Goal: Find specific page/section: Find specific page/section

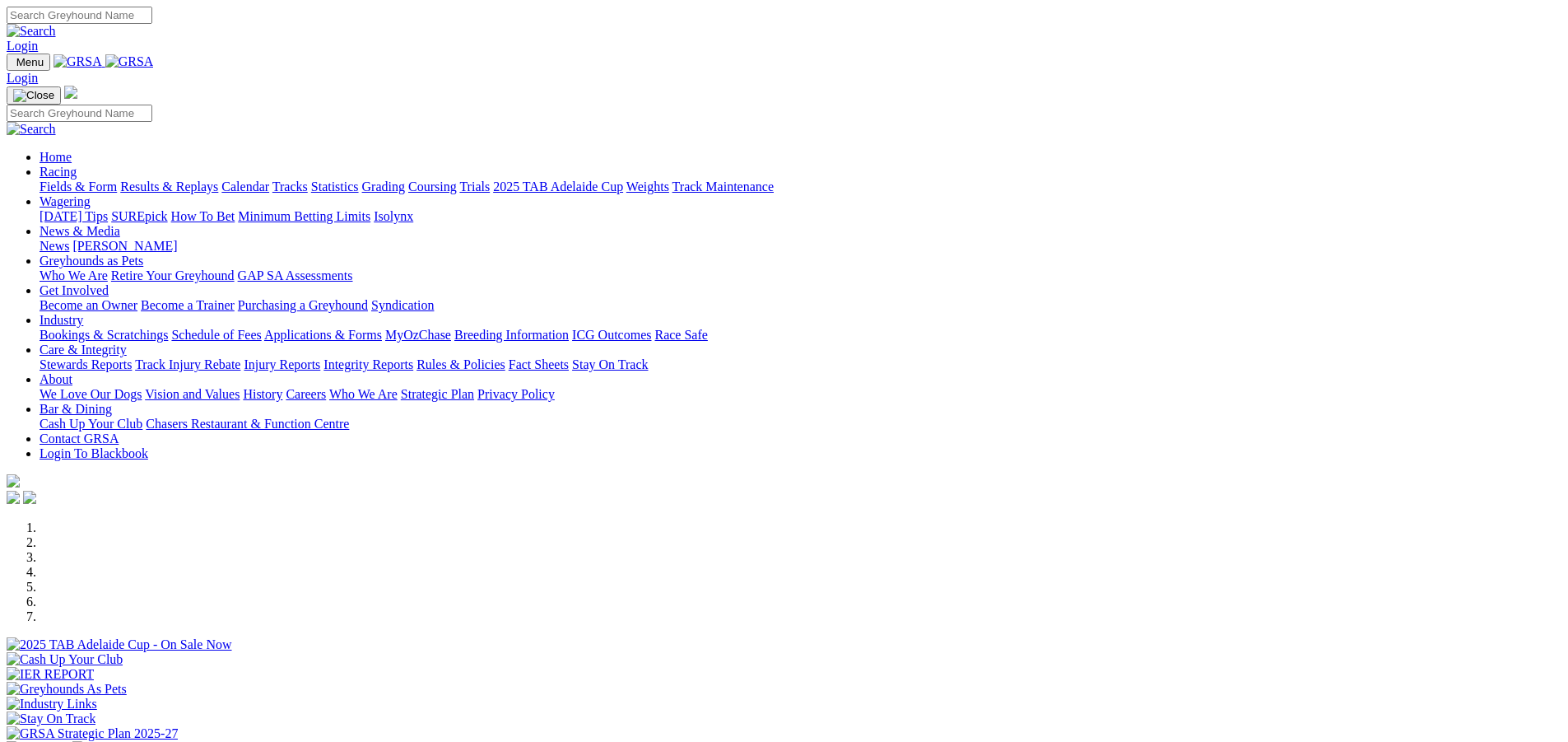
click at [77, 165] on link "Racing" at bounding box center [57, 172] width 37 height 14
click at [269, 180] on link "Calendar" at bounding box center [245, 186] width 48 height 14
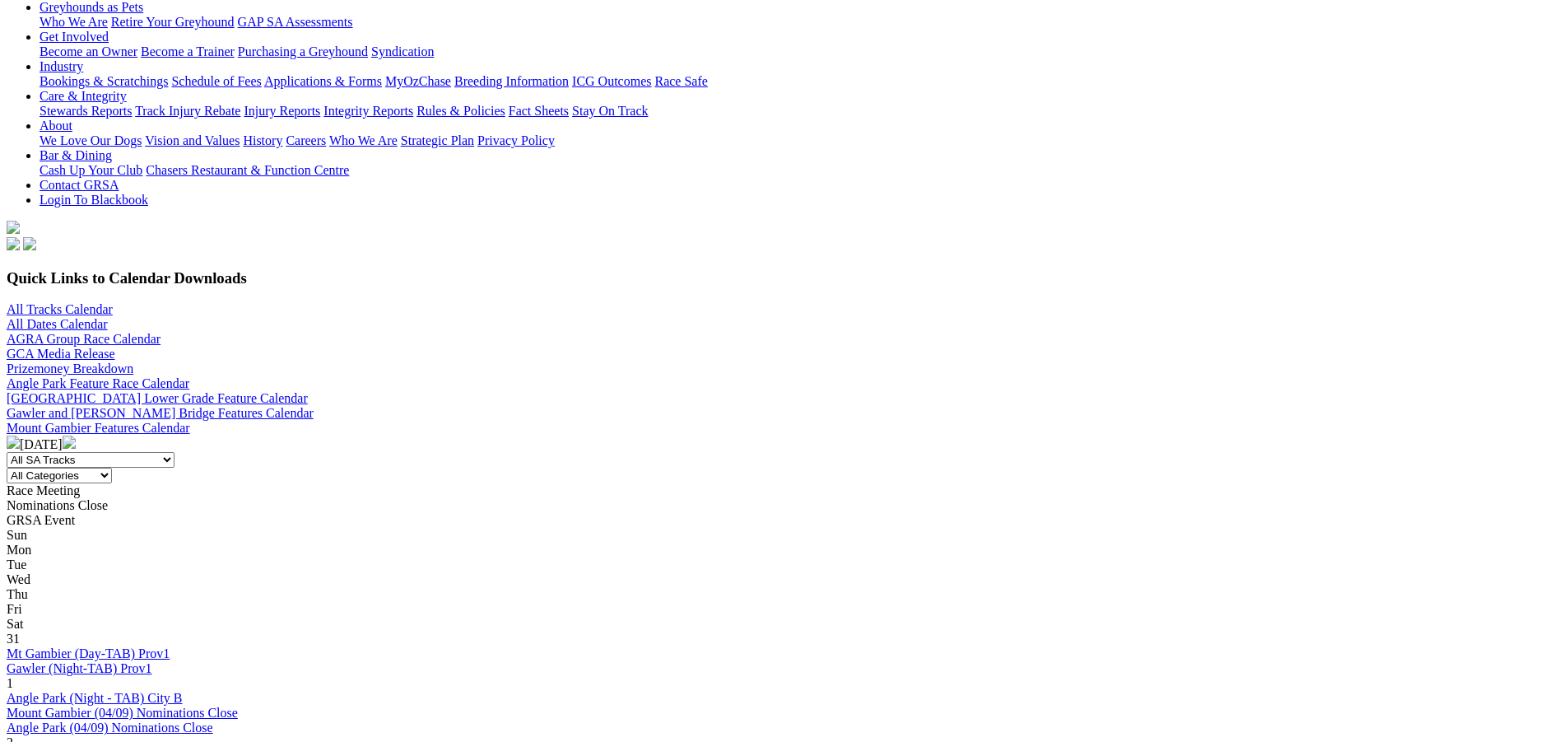
scroll to position [262, 0]
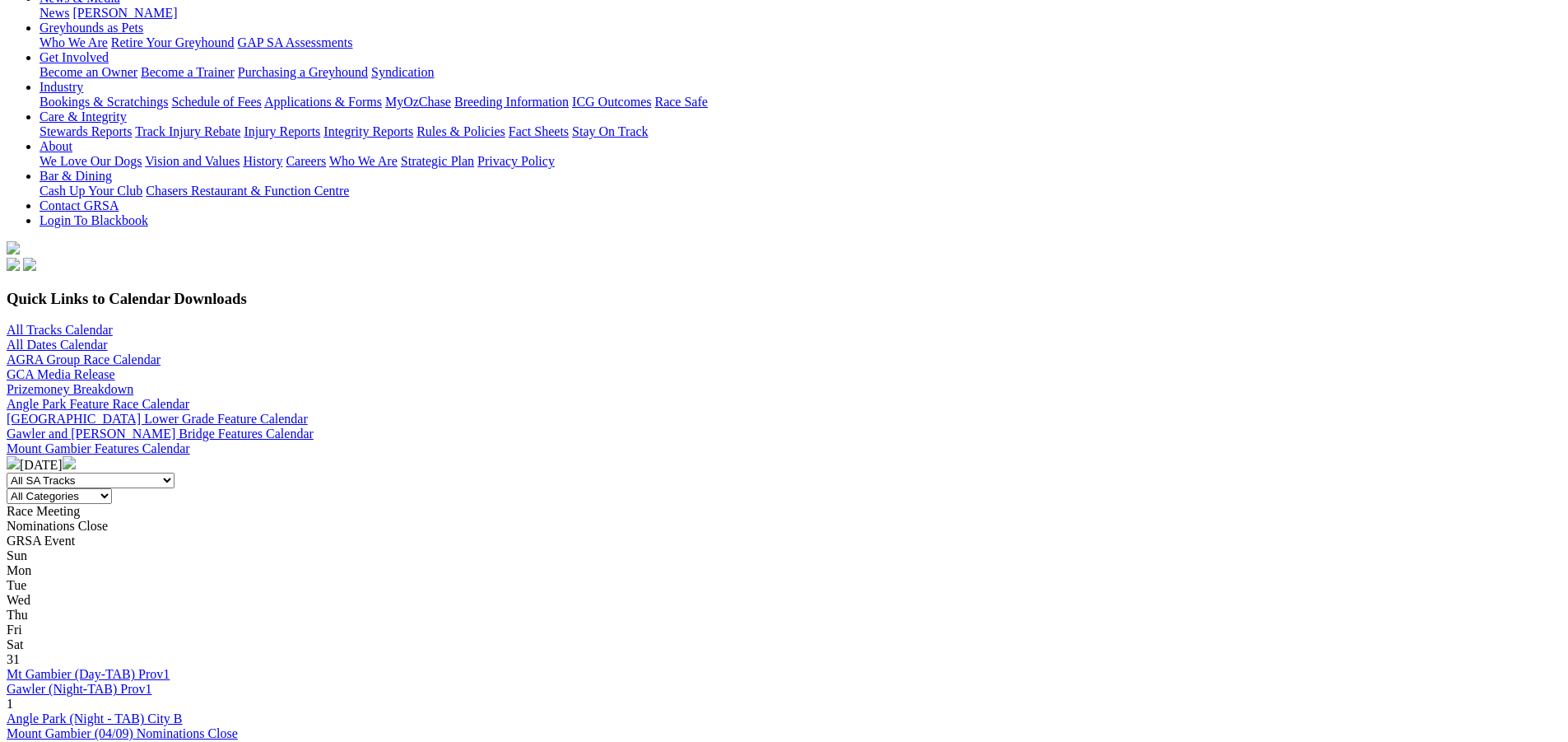
click at [76, 456] on img at bounding box center [68, 462] width 13 height 13
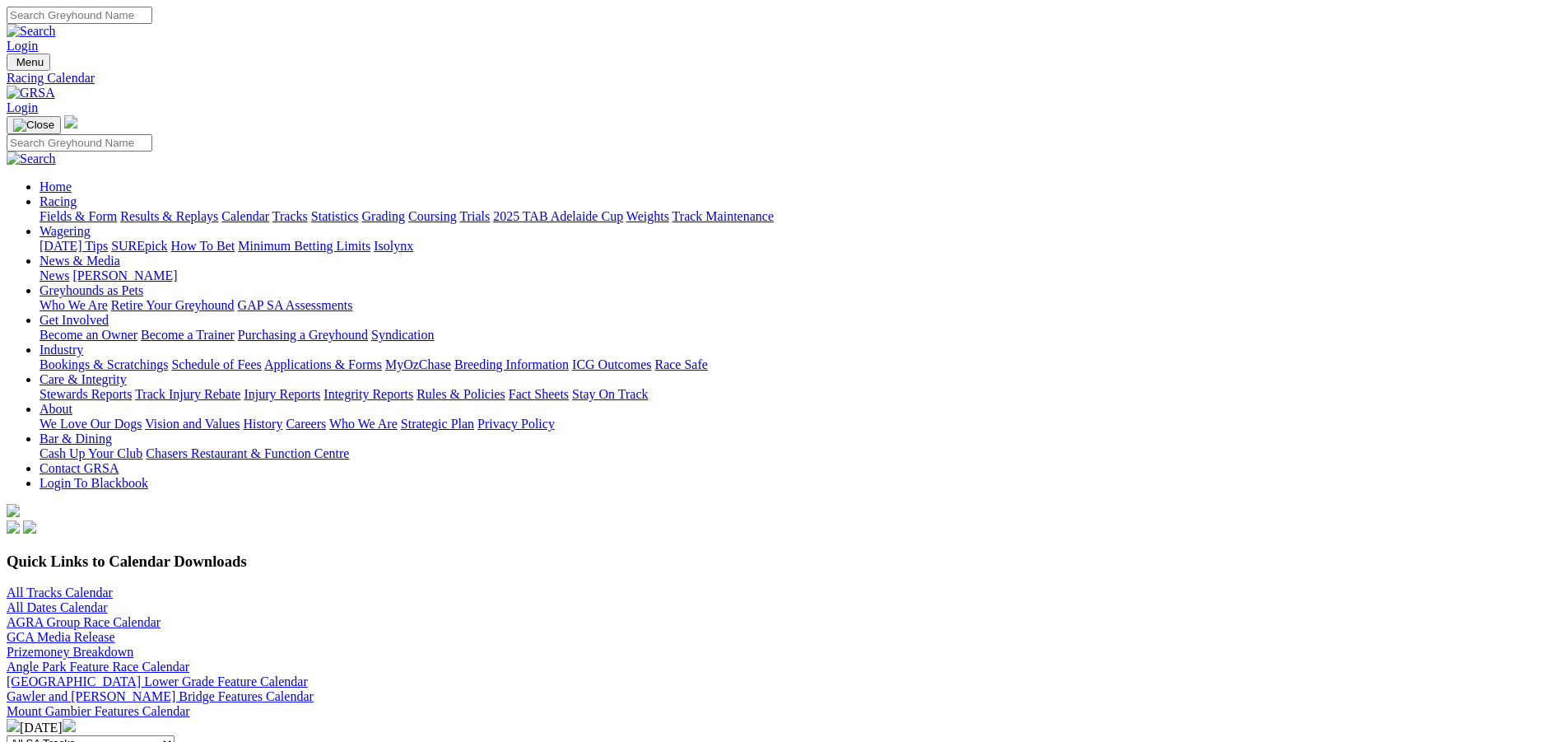
scroll to position [494, 0]
